Goal: Navigation & Orientation: Find specific page/section

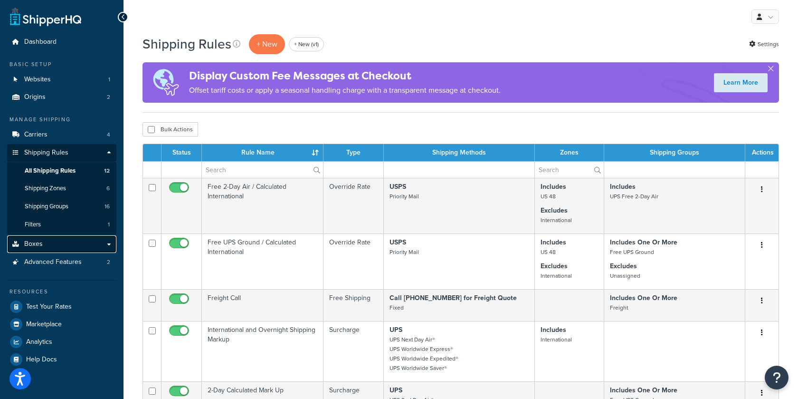
click at [80, 246] on link "Boxes" at bounding box center [61, 244] width 109 height 18
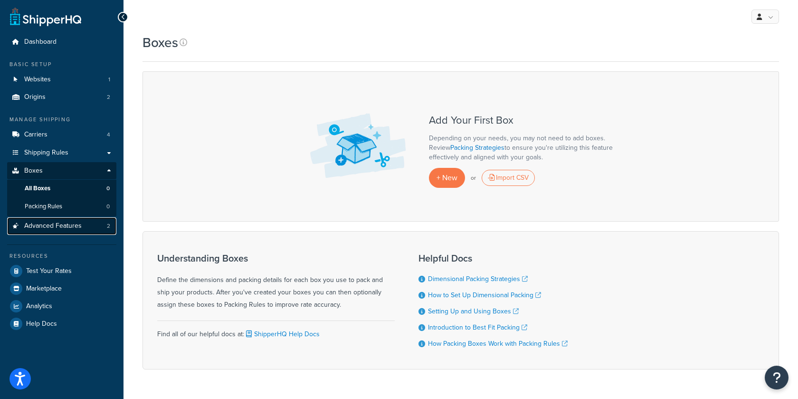
click at [72, 223] on span "Advanced Features" at bounding box center [52, 226] width 57 height 8
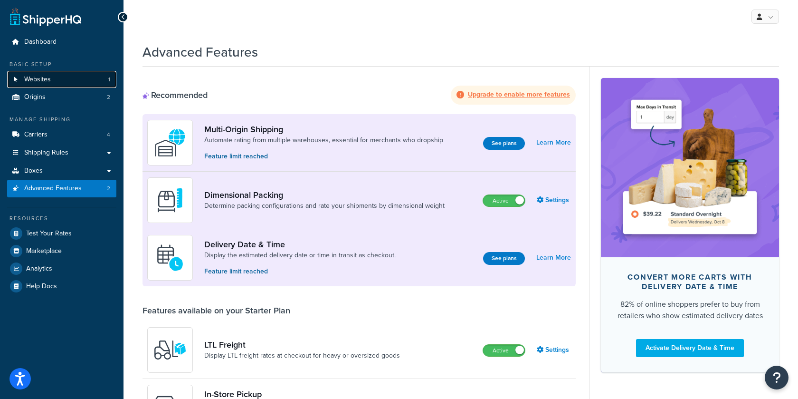
click at [50, 77] on link "Websites 1" at bounding box center [61, 80] width 109 height 18
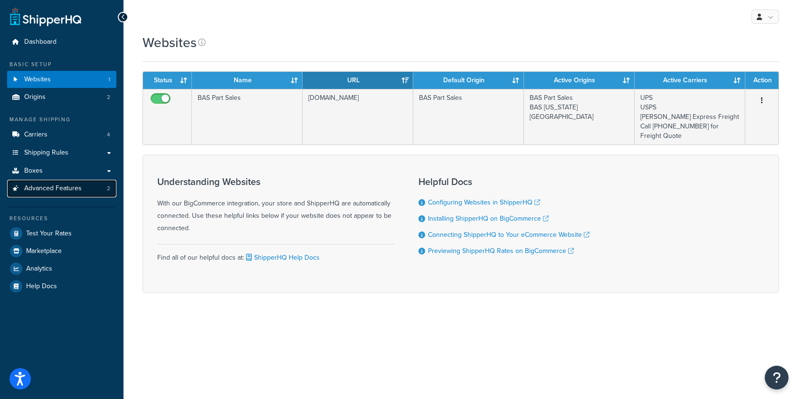
click at [81, 188] on link "Advanced Features 2" at bounding box center [61, 189] width 109 height 18
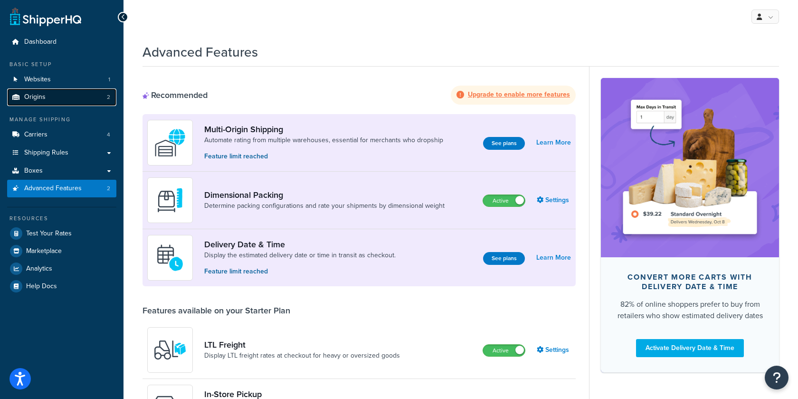
click at [71, 96] on link "Origins 2" at bounding box center [61, 97] width 109 height 18
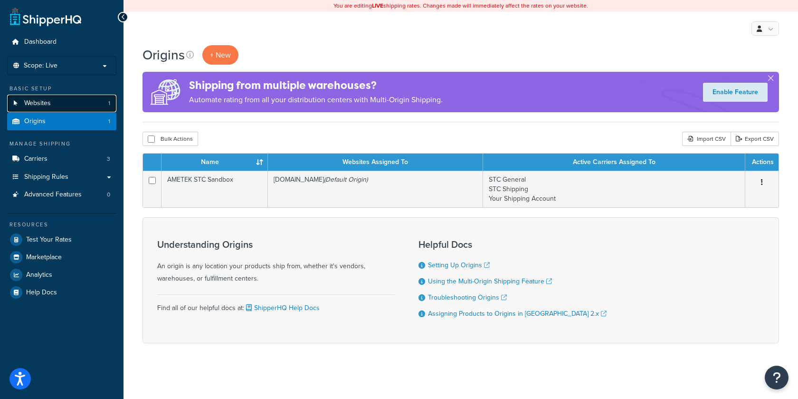
click at [93, 110] on link "Websites 1" at bounding box center [61, 104] width 109 height 18
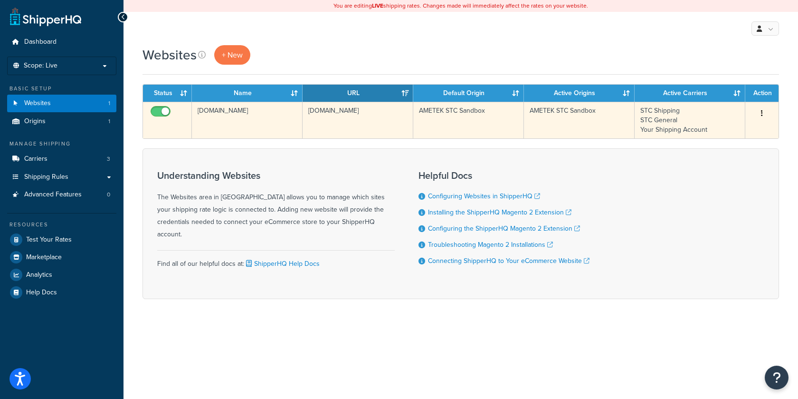
click at [259, 120] on td "[DOMAIN_NAME]" at bounding box center [247, 120] width 111 height 37
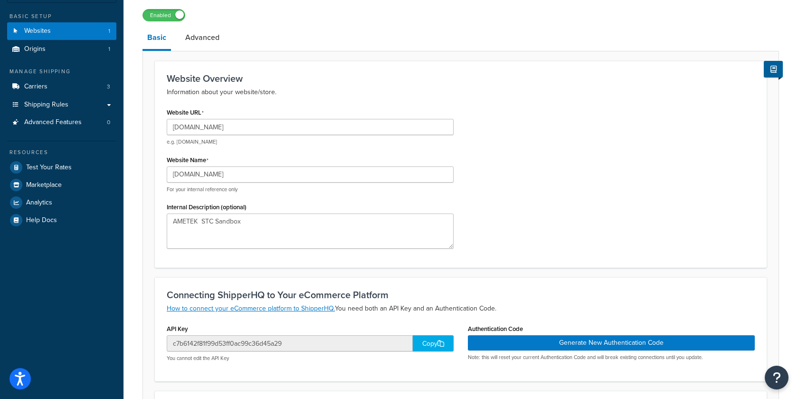
scroll to position [74, 0]
